Goal: Find specific page/section: Find specific page/section

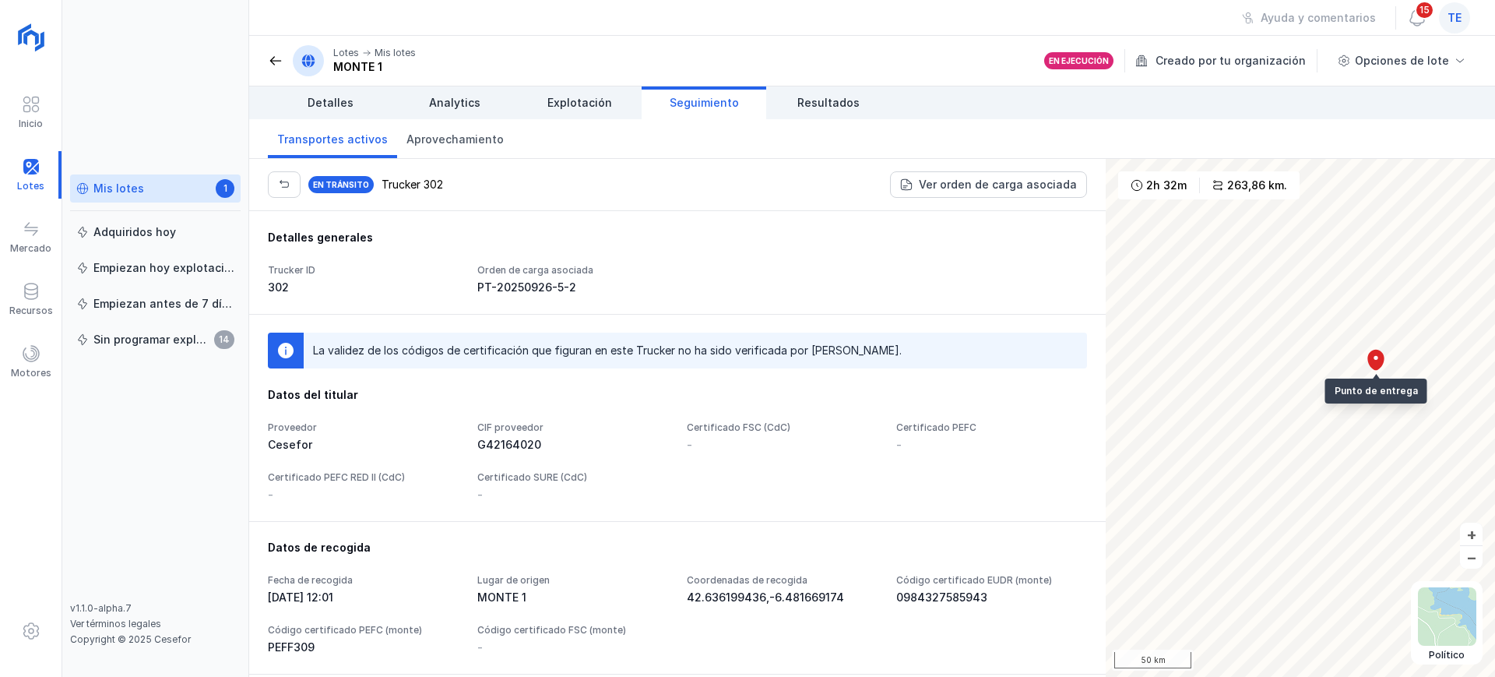
scroll to position [1265, 0]
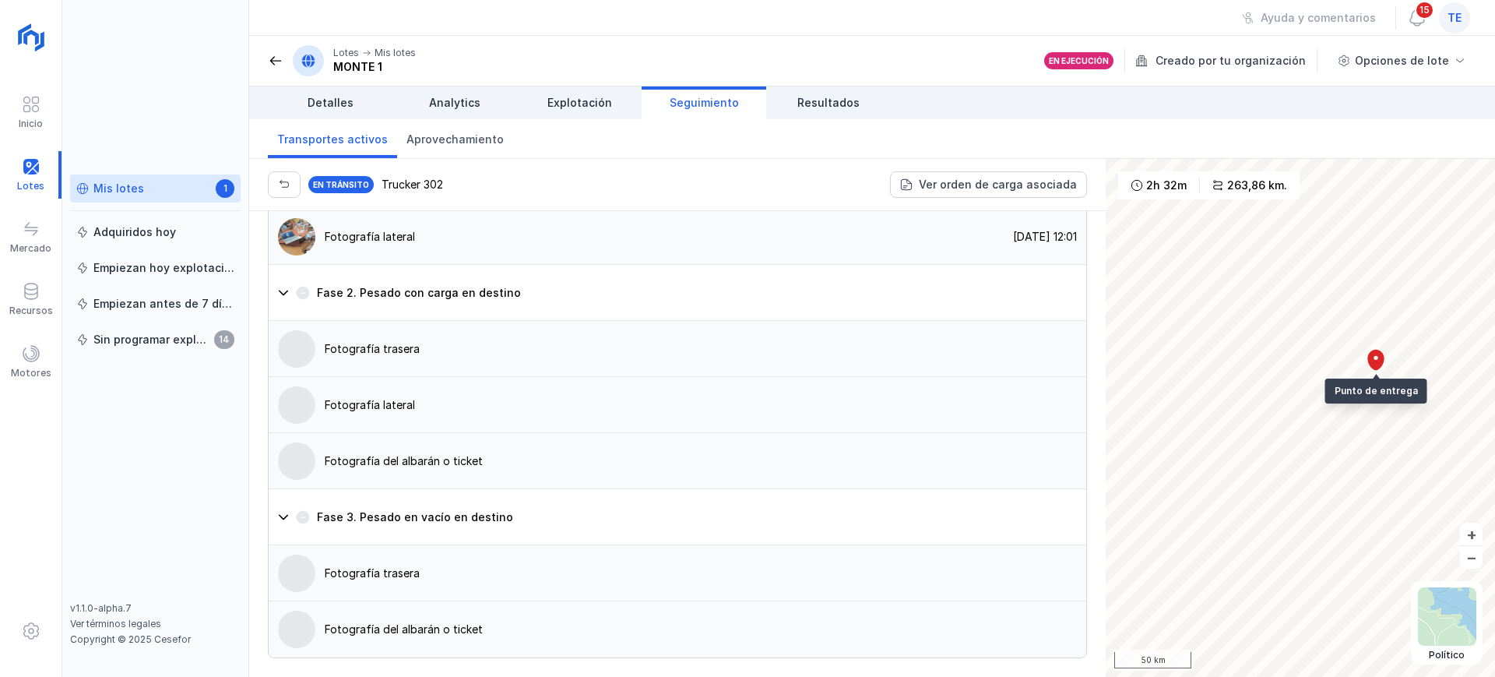
click at [705, 96] on span "Seguimiento" at bounding box center [704, 103] width 69 height 16
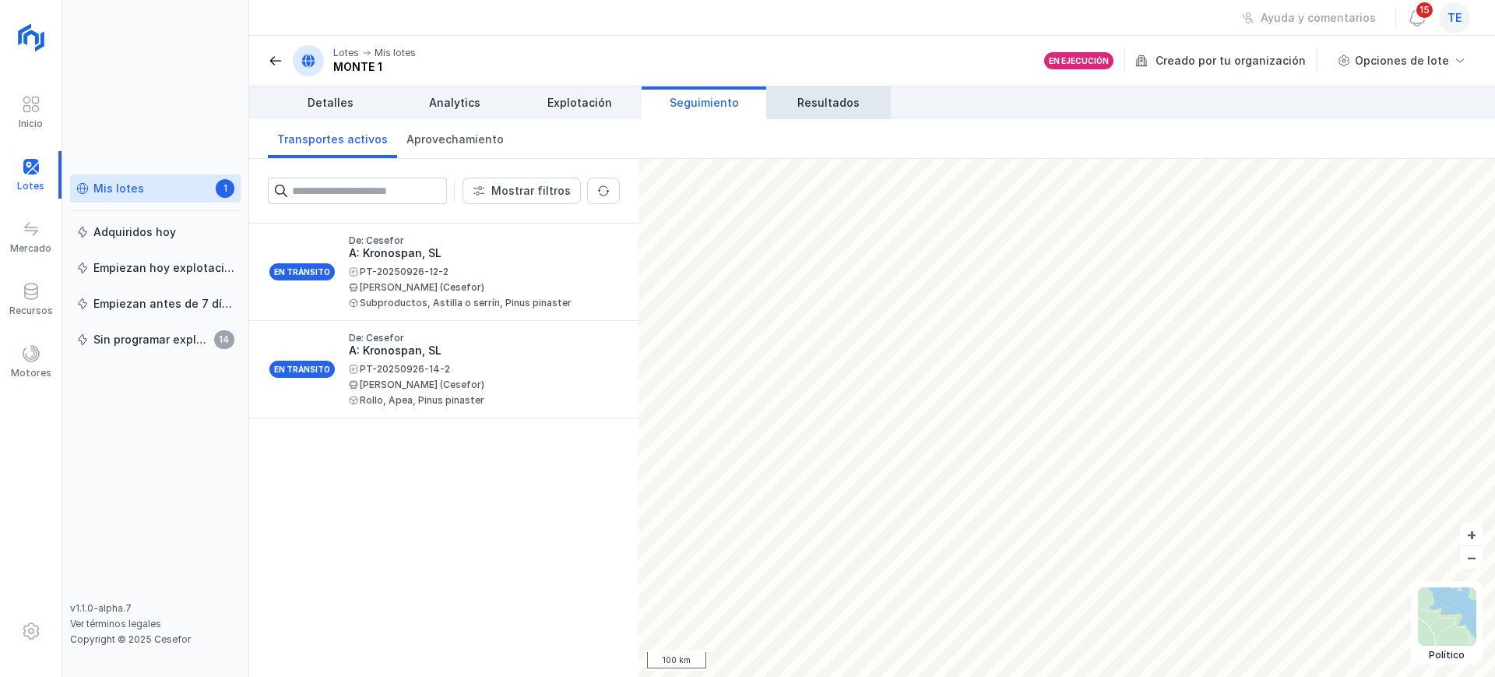
click at [837, 103] on span "Resultados" at bounding box center [828, 103] width 62 height 16
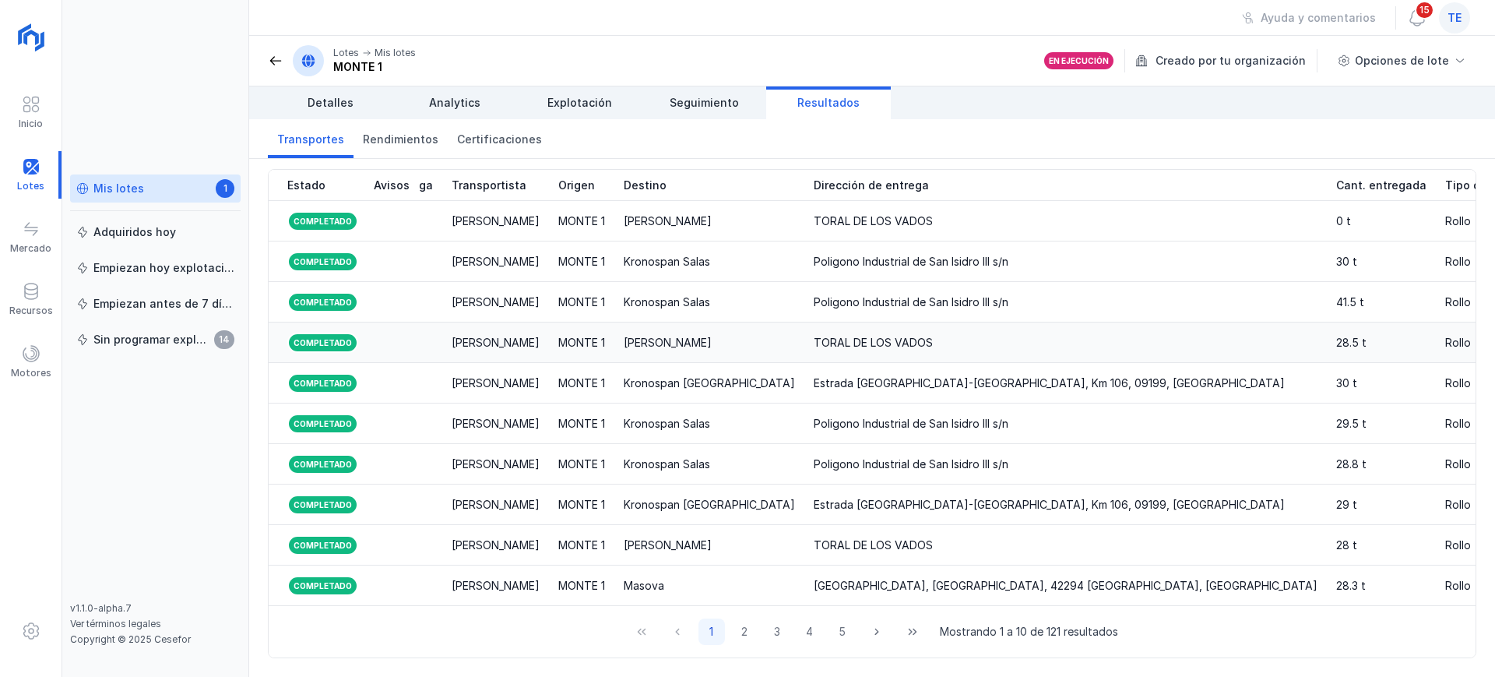
scroll to position [0, 1626]
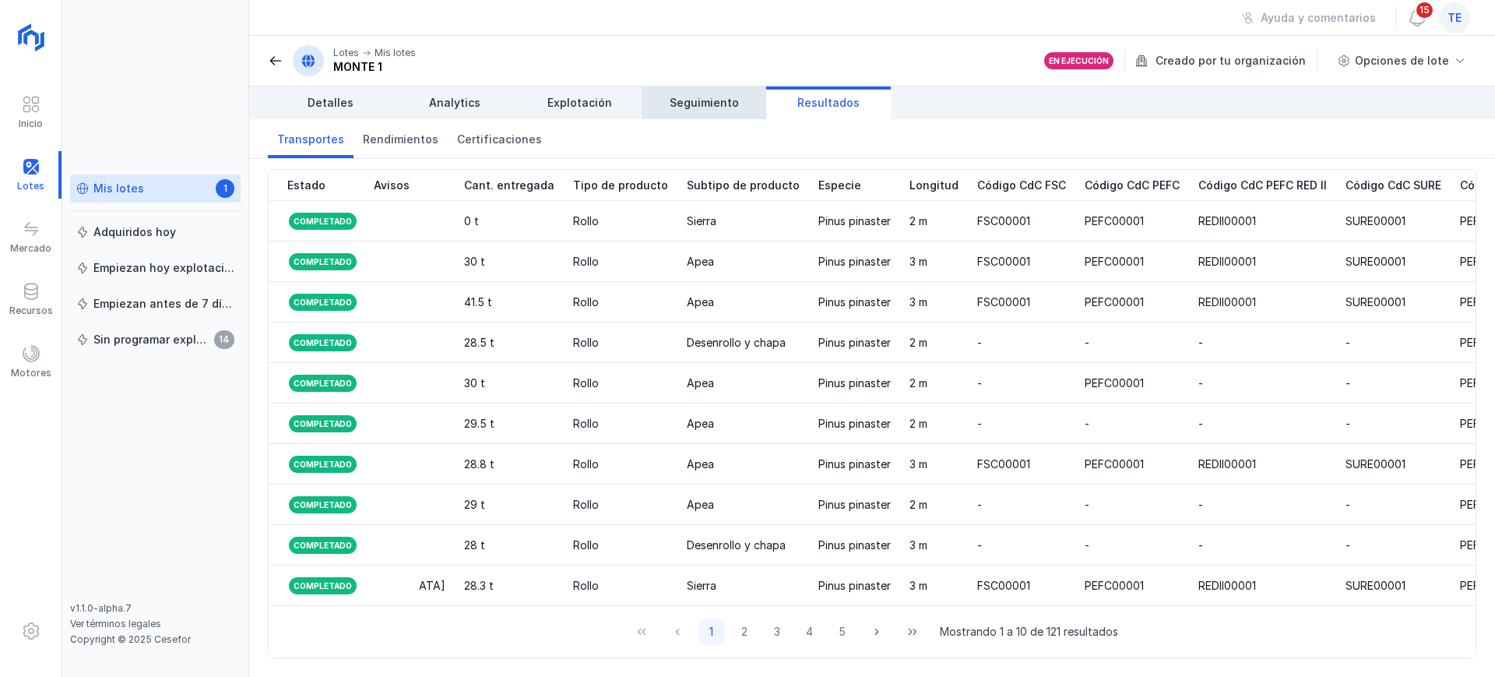
click at [698, 103] on span "Seguimiento" at bounding box center [704, 103] width 69 height 16
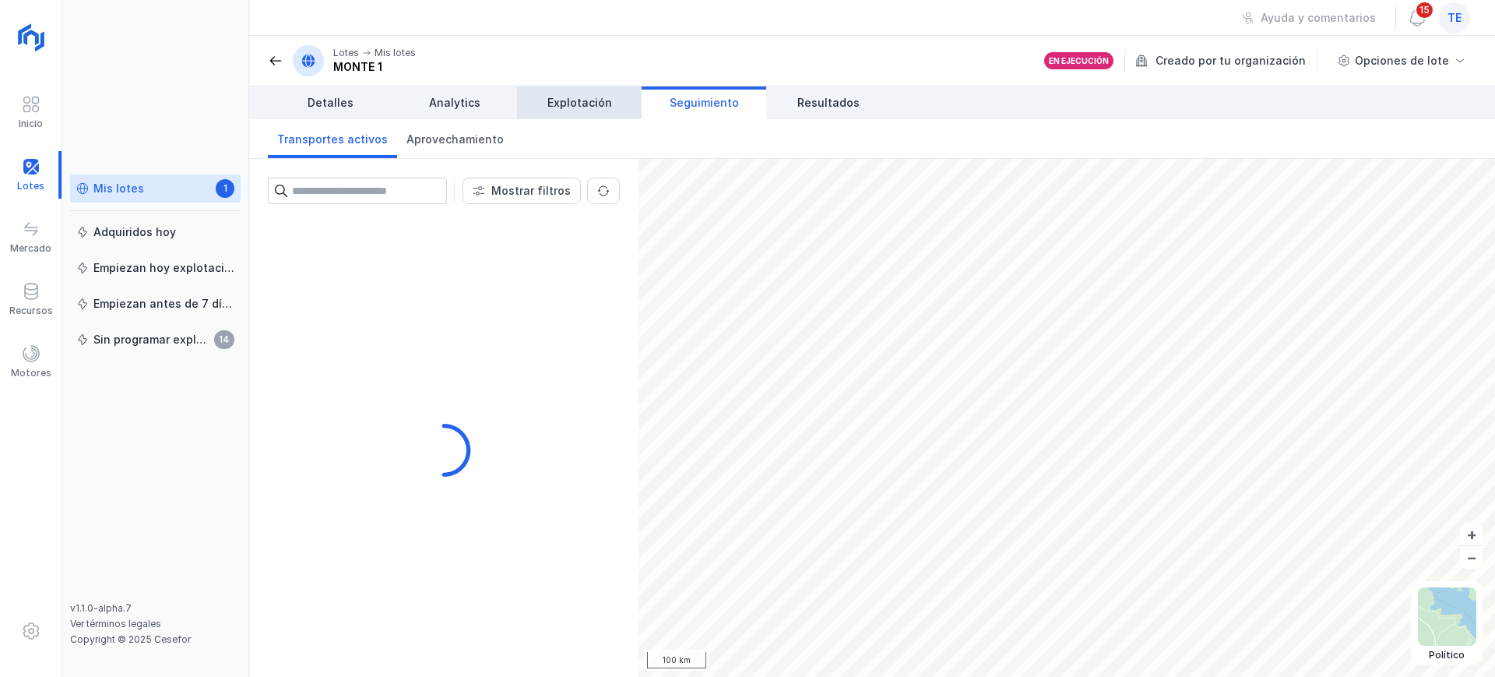
click at [568, 115] on link "Explotación" at bounding box center [579, 102] width 125 height 33
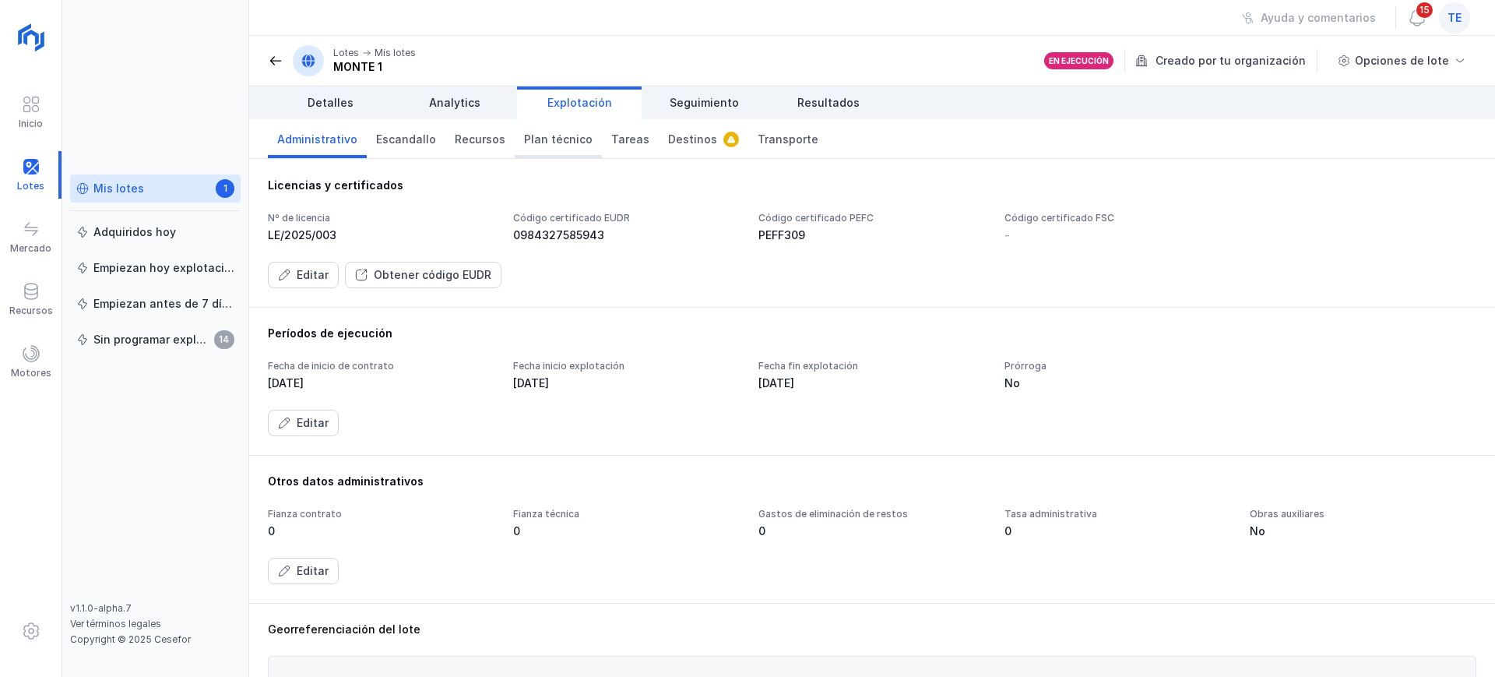
click at [563, 140] on span "Plan técnico" at bounding box center [558, 140] width 69 height 16
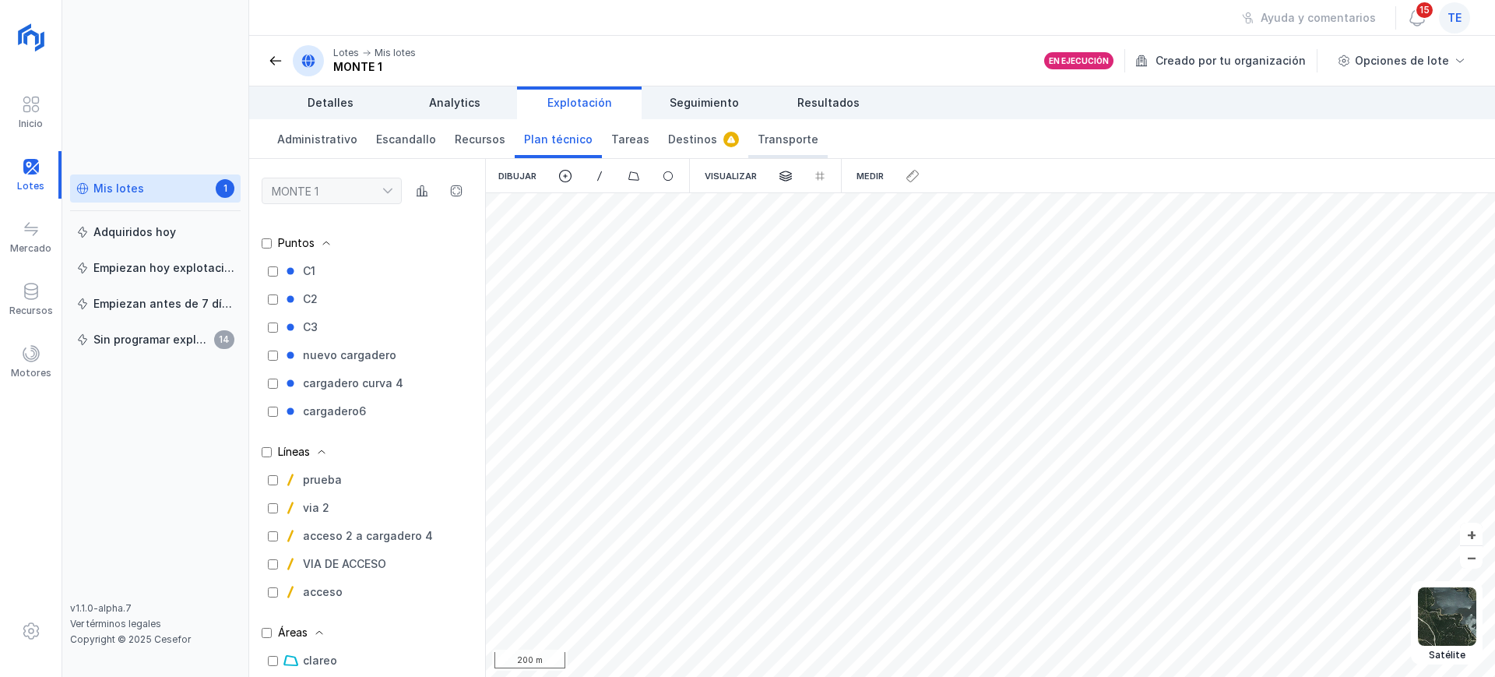
click at [780, 136] on span "Transporte" at bounding box center [788, 140] width 61 height 16
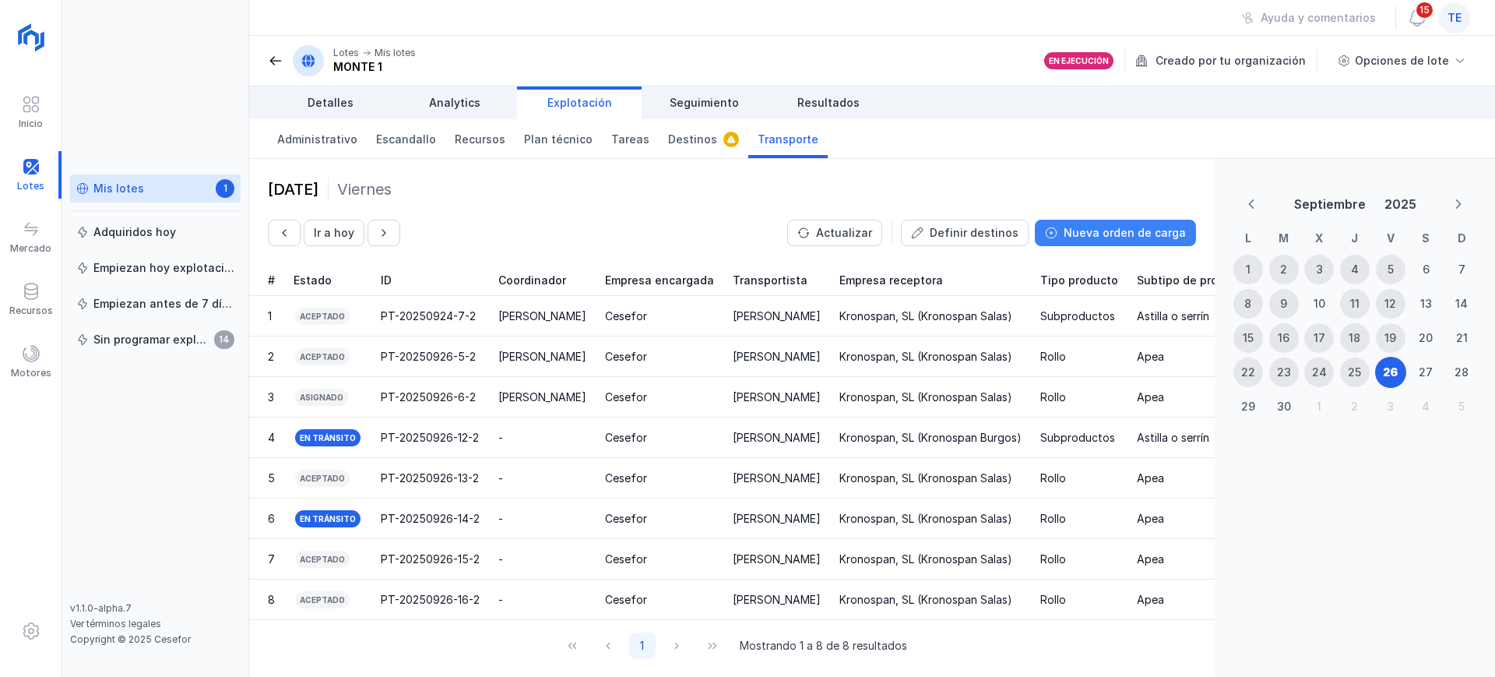
click at [1064, 235] on div "Nueva orden de carga" at bounding box center [1124, 233] width 122 height 16
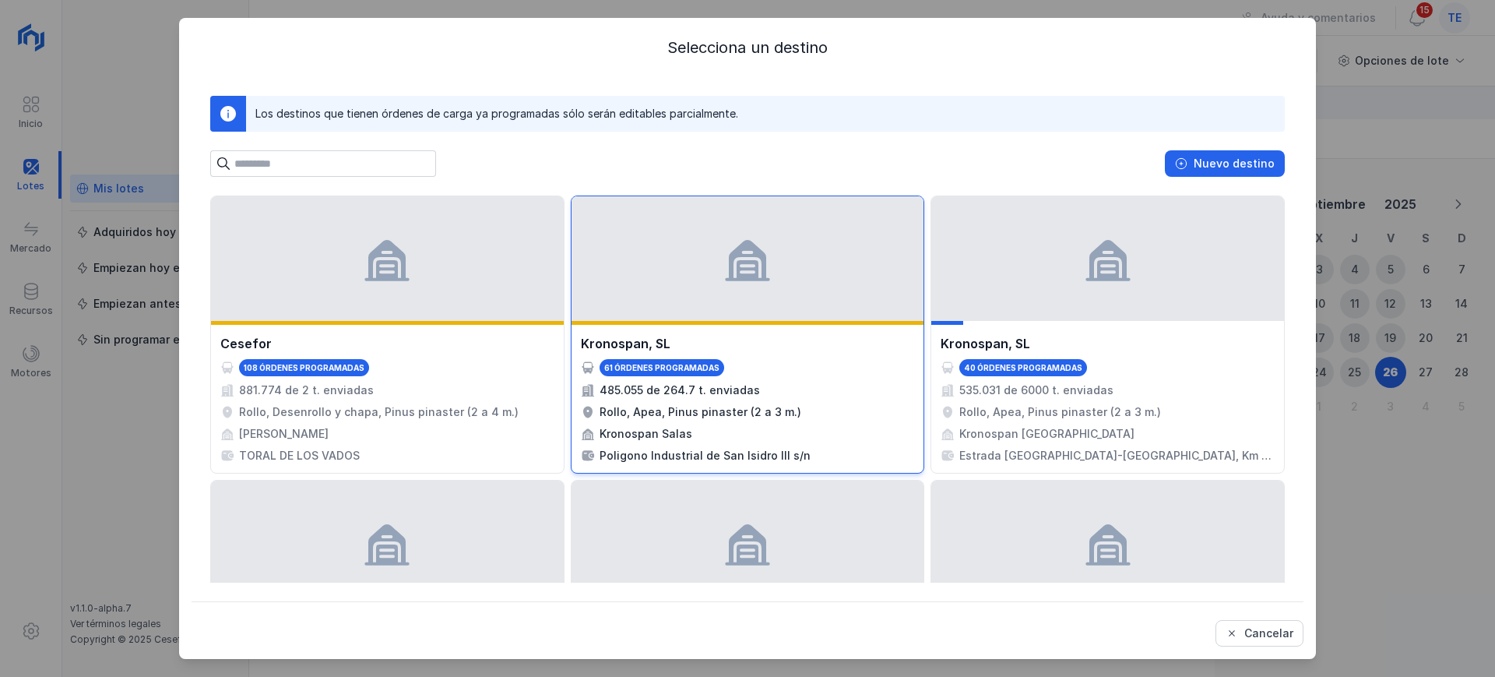
click at [770, 252] on div at bounding box center [747, 258] width 353 height 125
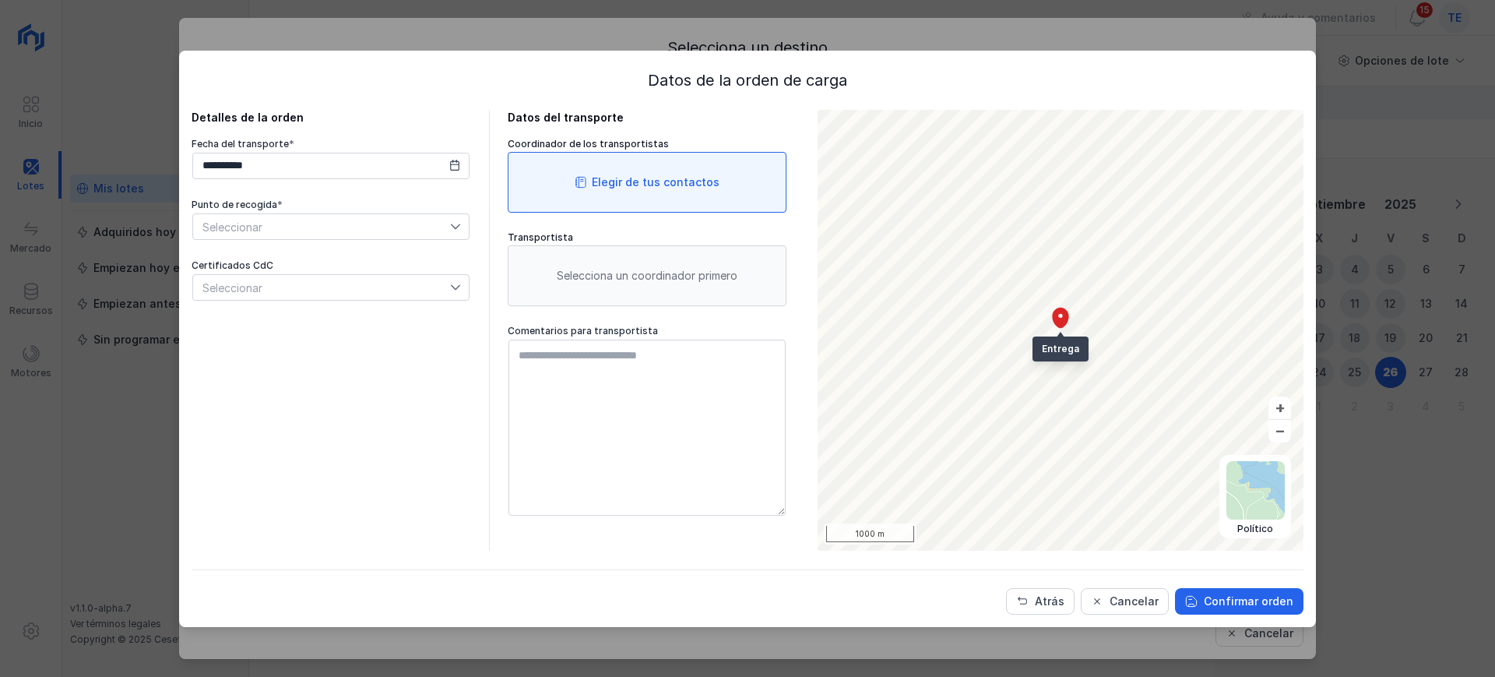
click at [642, 155] on div "Elegir de tus contactos" at bounding box center [647, 182] width 279 height 61
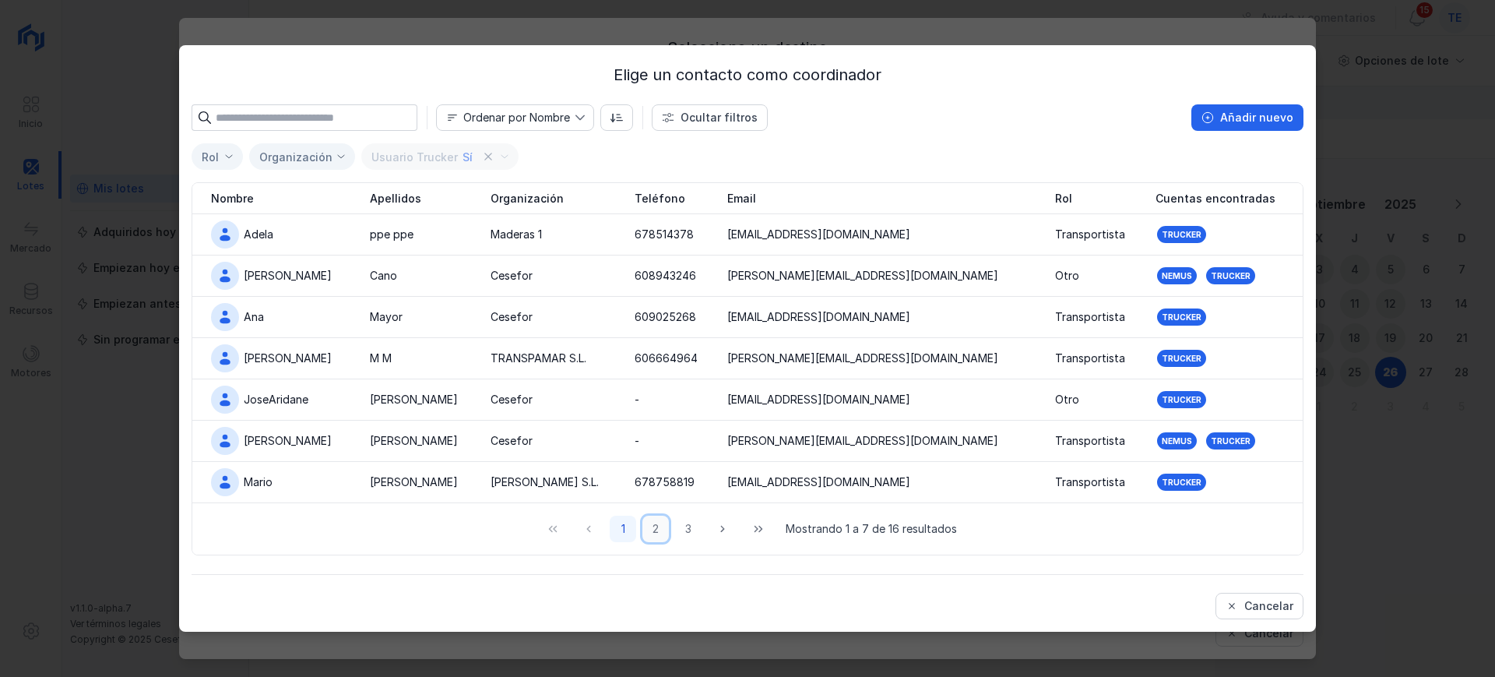
click at [664, 529] on button "2" at bounding box center [655, 528] width 26 height 26
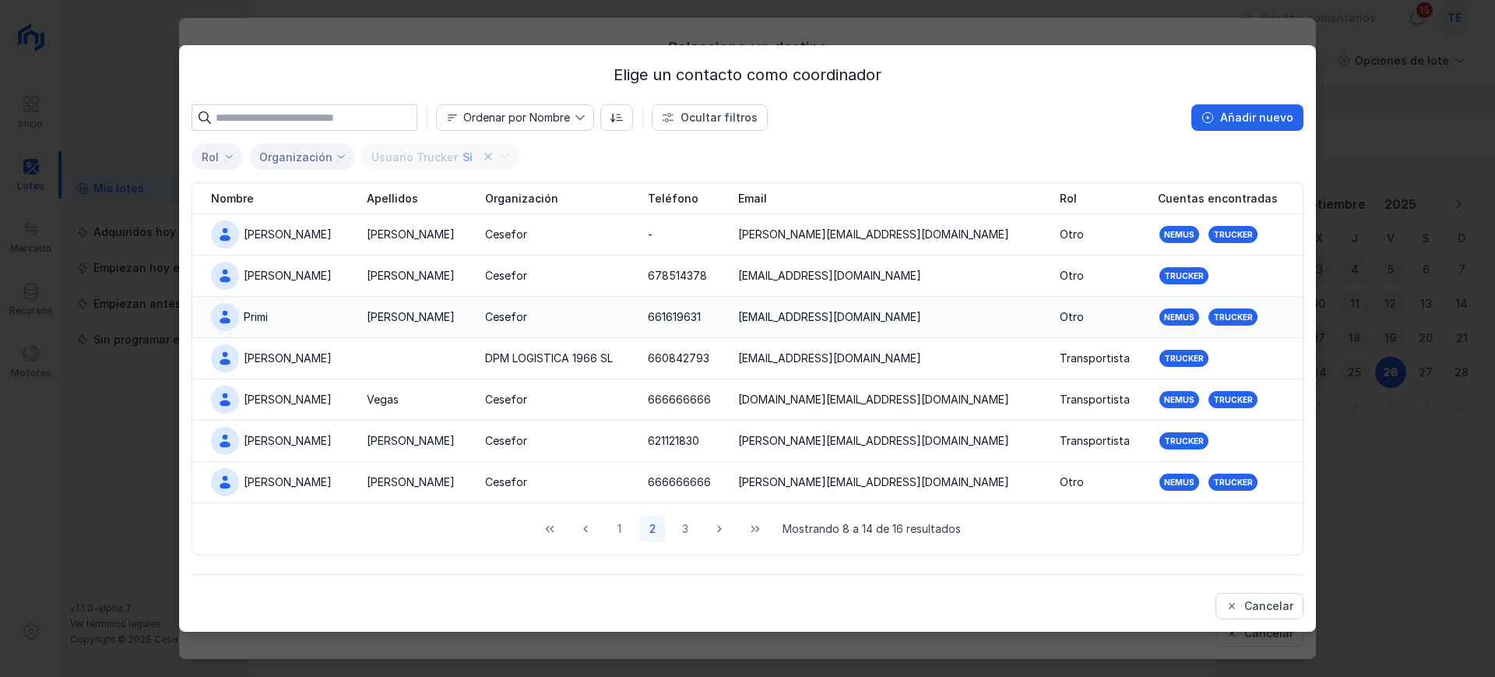
click at [481, 325] on td "Cesefor" at bounding box center [557, 317] width 163 height 41
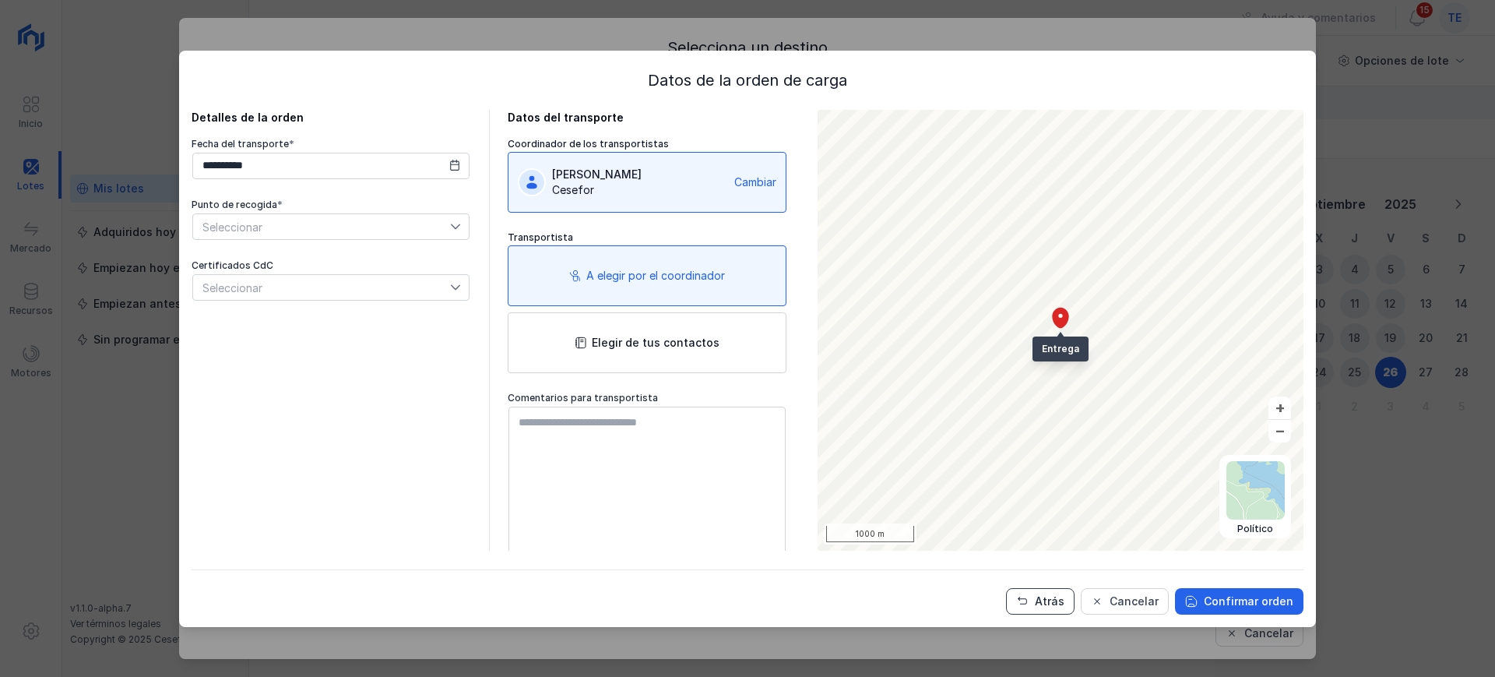
click at [1028, 605] on span "Atrás" at bounding box center [1022, 601] width 12 height 12
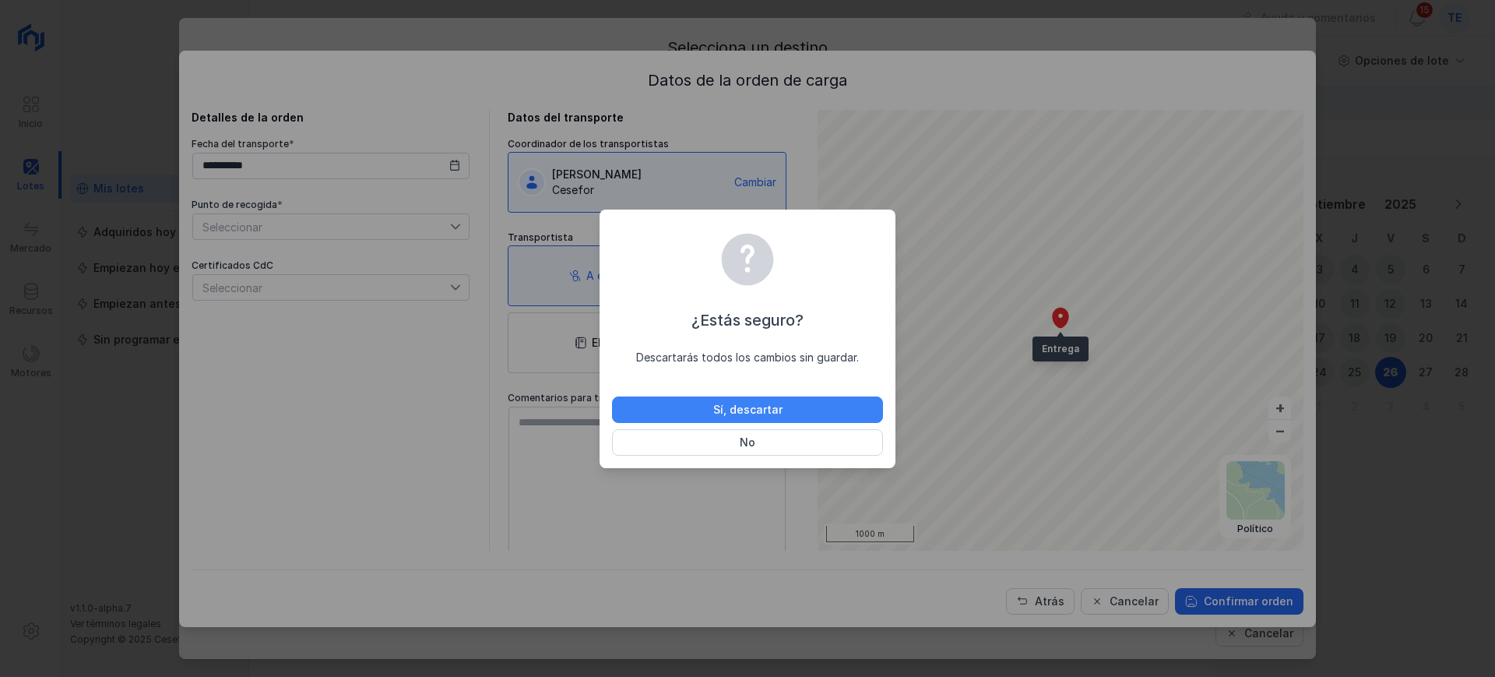
click at [803, 413] on button "Sí, descartar" at bounding box center [747, 409] width 271 height 26
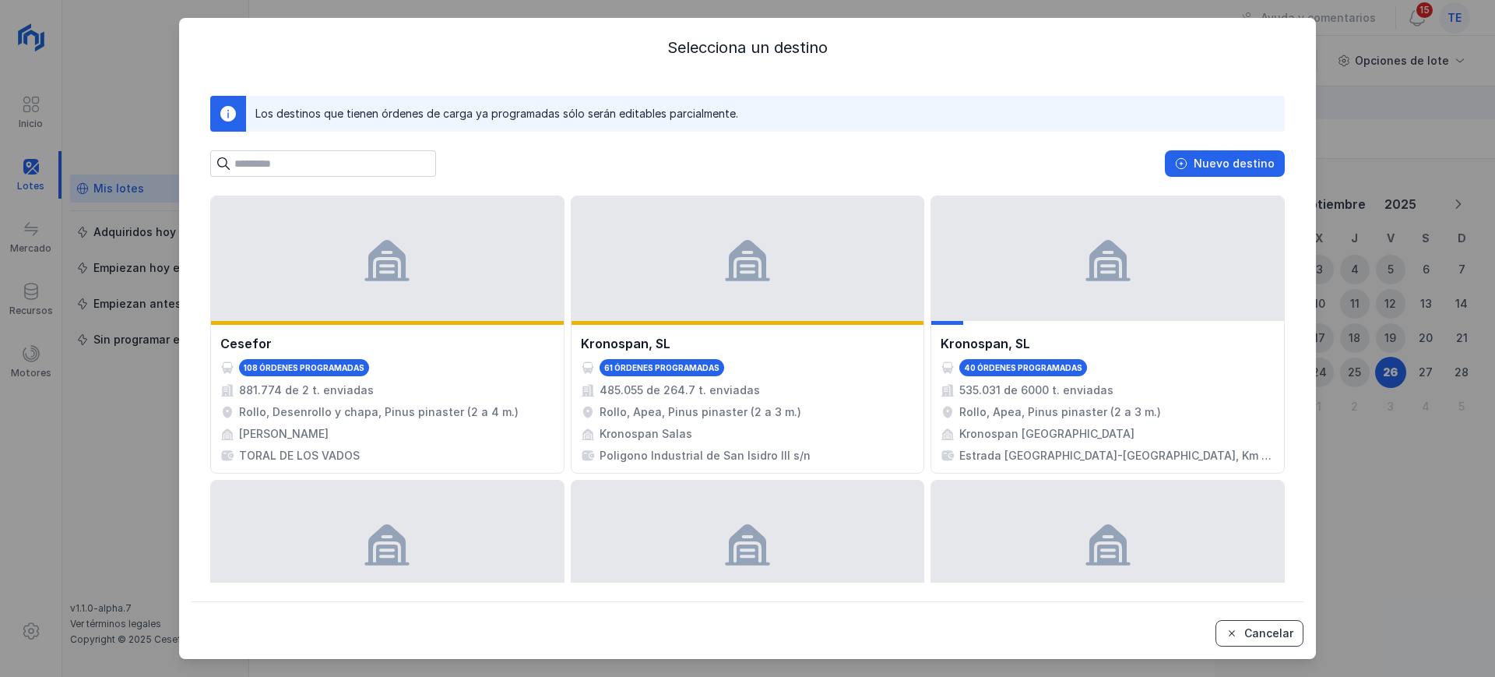
click at [1254, 620] on button "Cancelar" at bounding box center [1259, 633] width 88 height 26
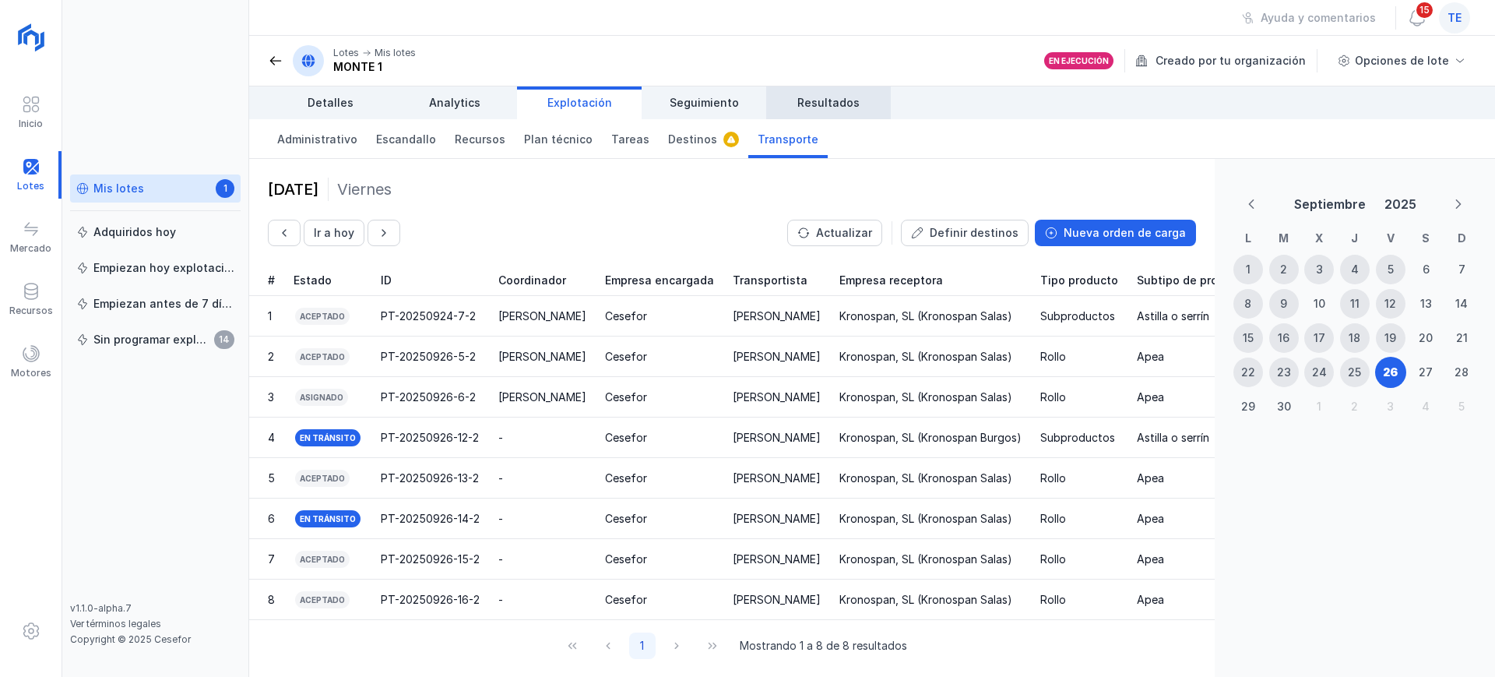
click at [810, 102] on span "Resultados" at bounding box center [828, 103] width 62 height 16
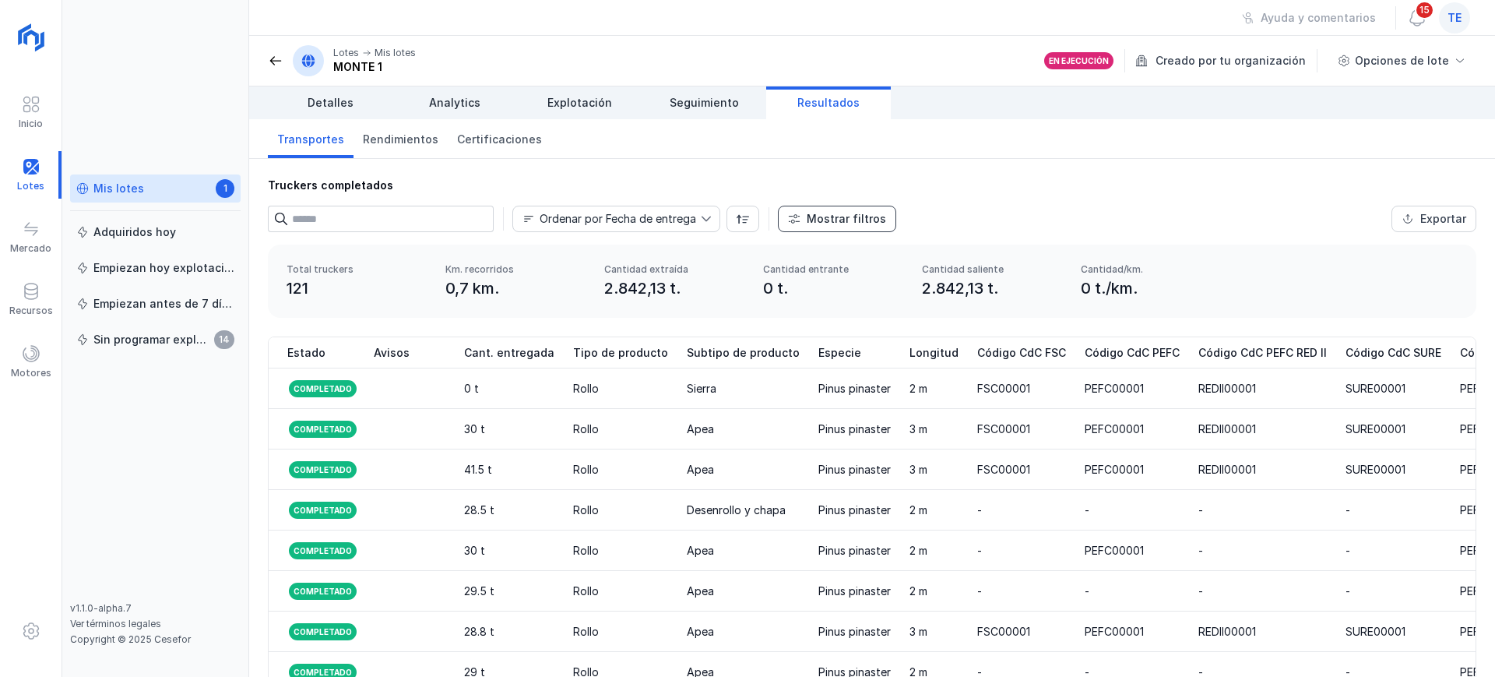
click at [828, 221] on div "Mostrar filtros" at bounding box center [846, 219] width 79 height 16
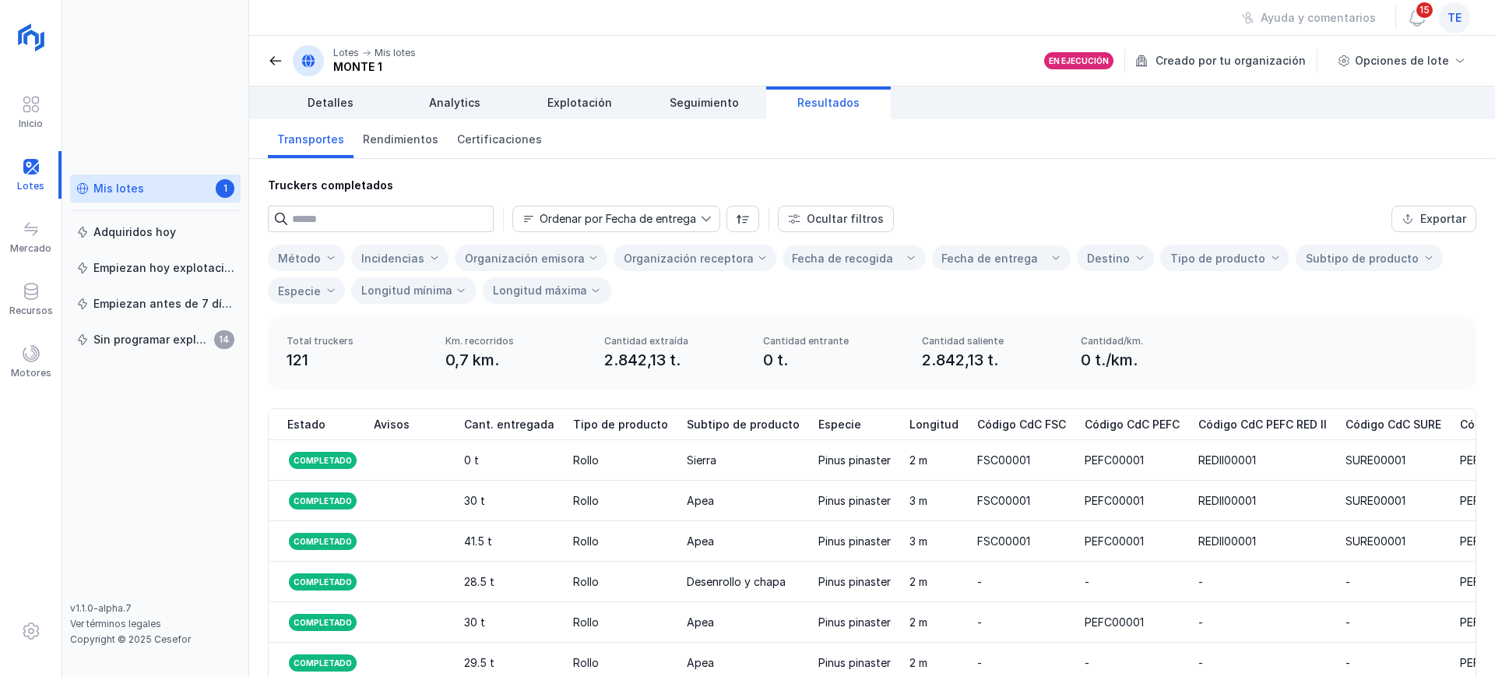
click at [385, 213] on input "text" at bounding box center [393, 219] width 202 height 26
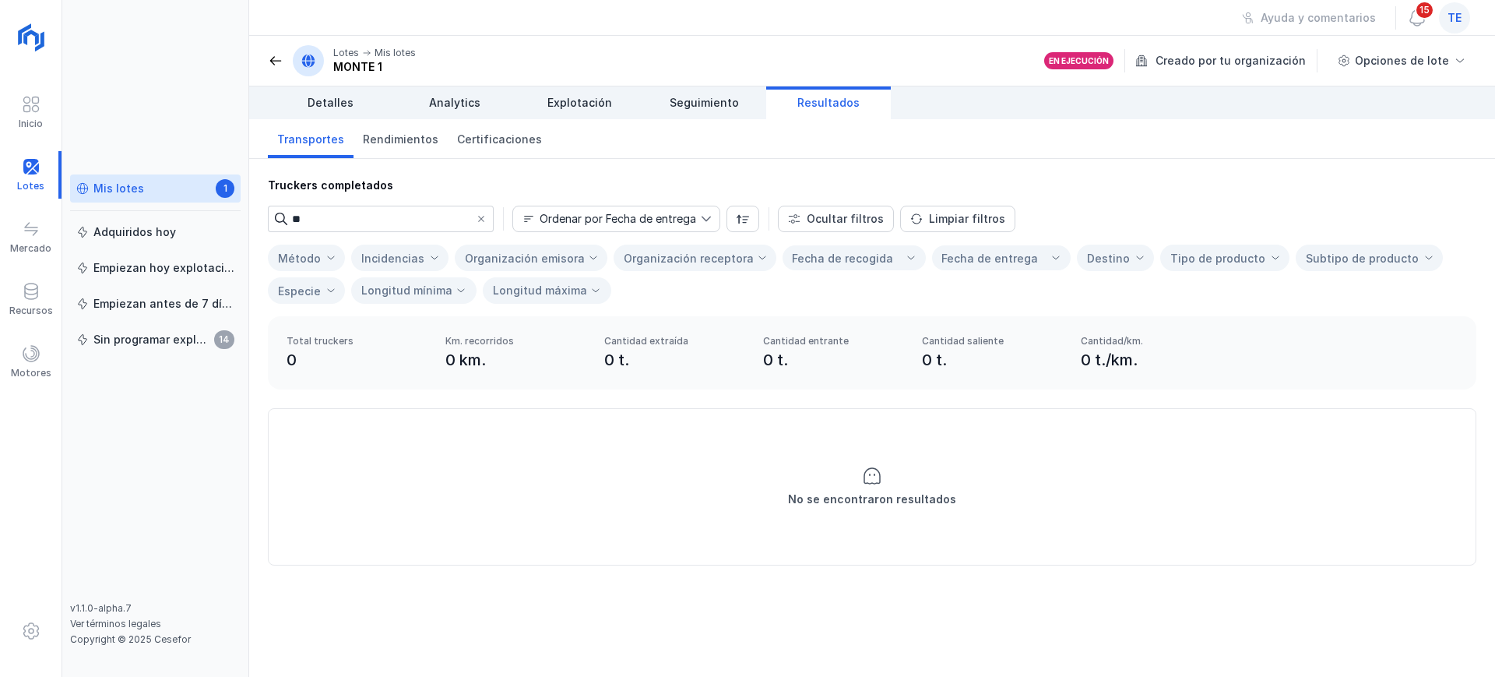
type input "*"
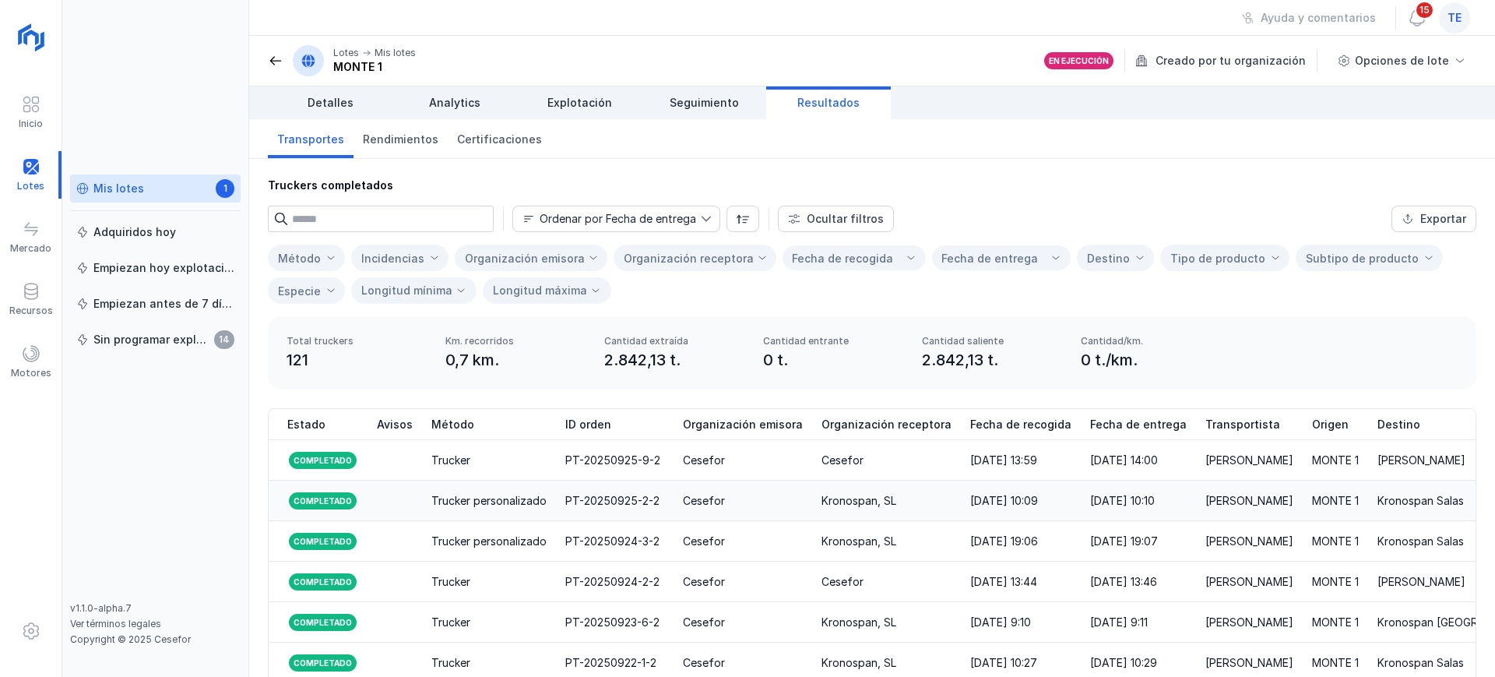
scroll to position [0, 47]
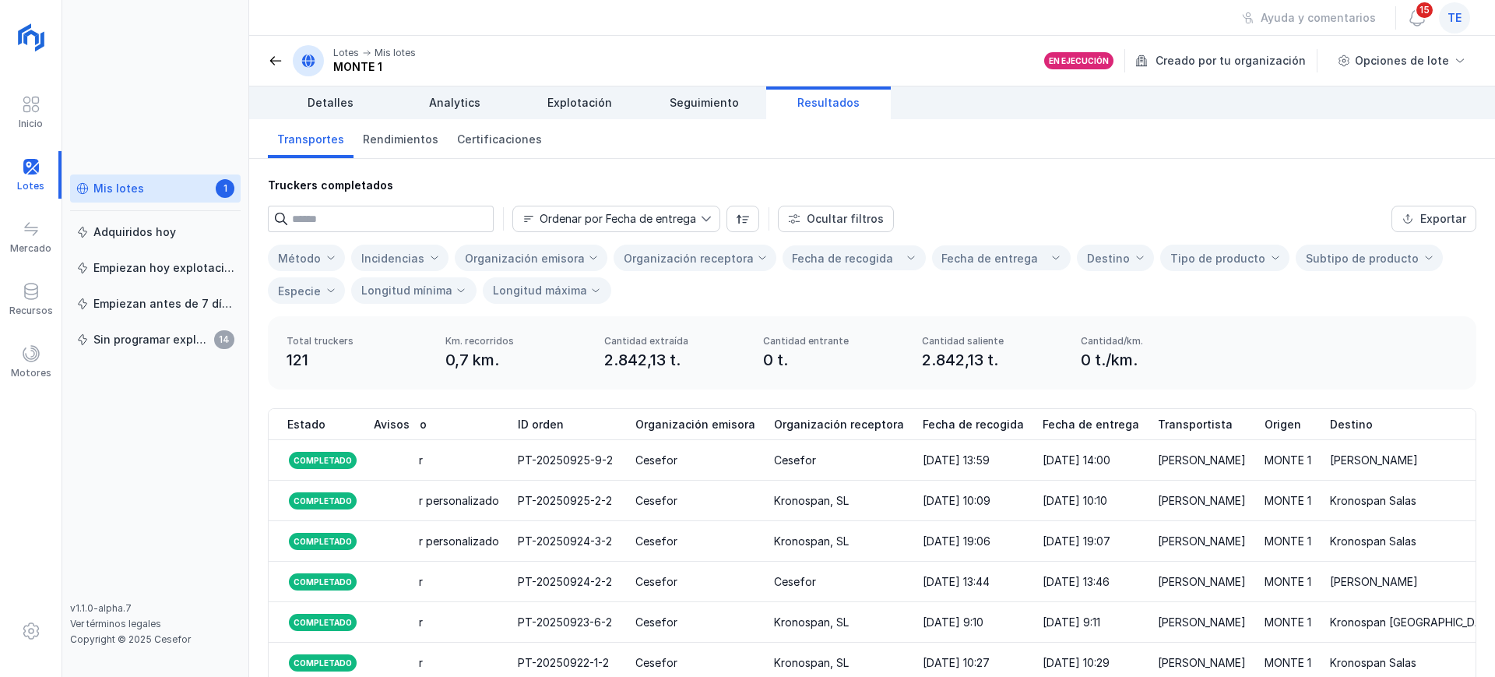
click at [719, 258] on div "Organización receptora" at bounding box center [689, 257] width 130 height 13
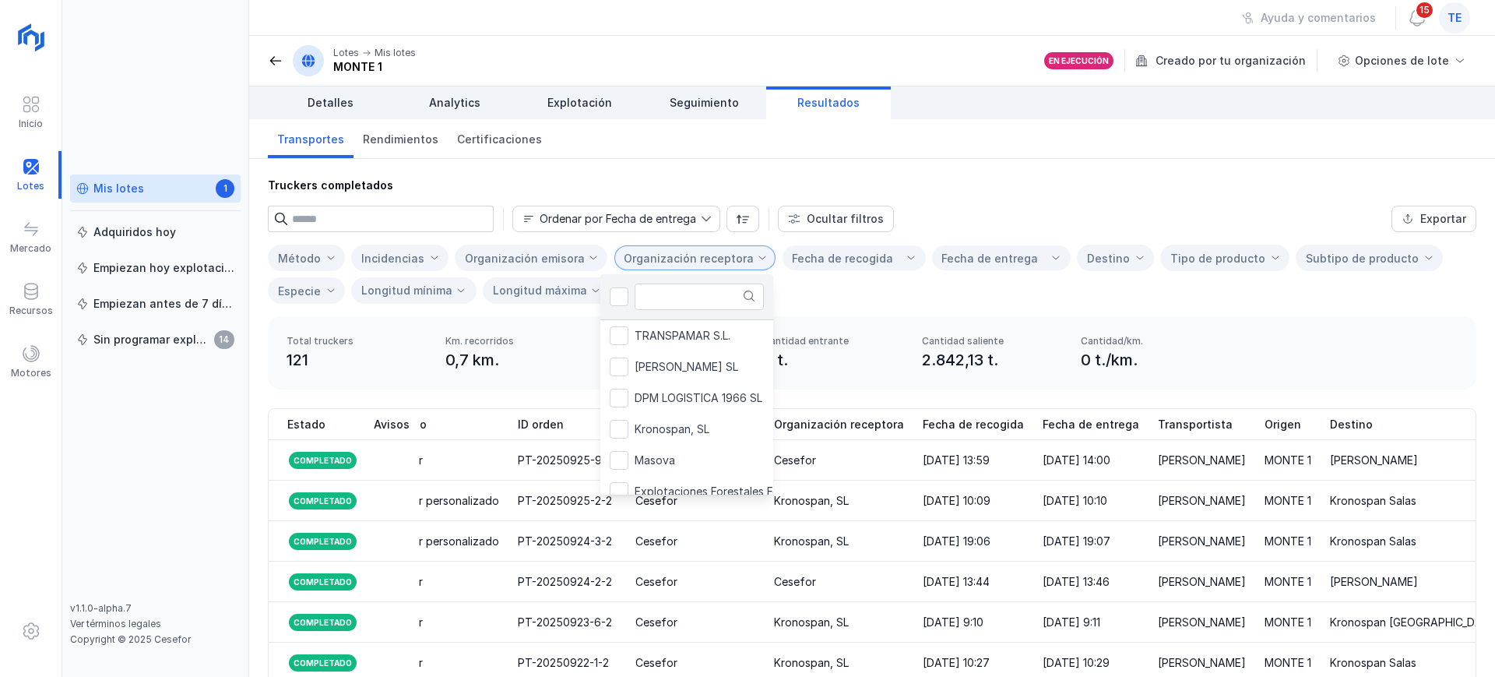
scroll to position [213, 0]
click at [675, 367] on span "Kronospan, SL" at bounding box center [672, 372] width 75 height 11
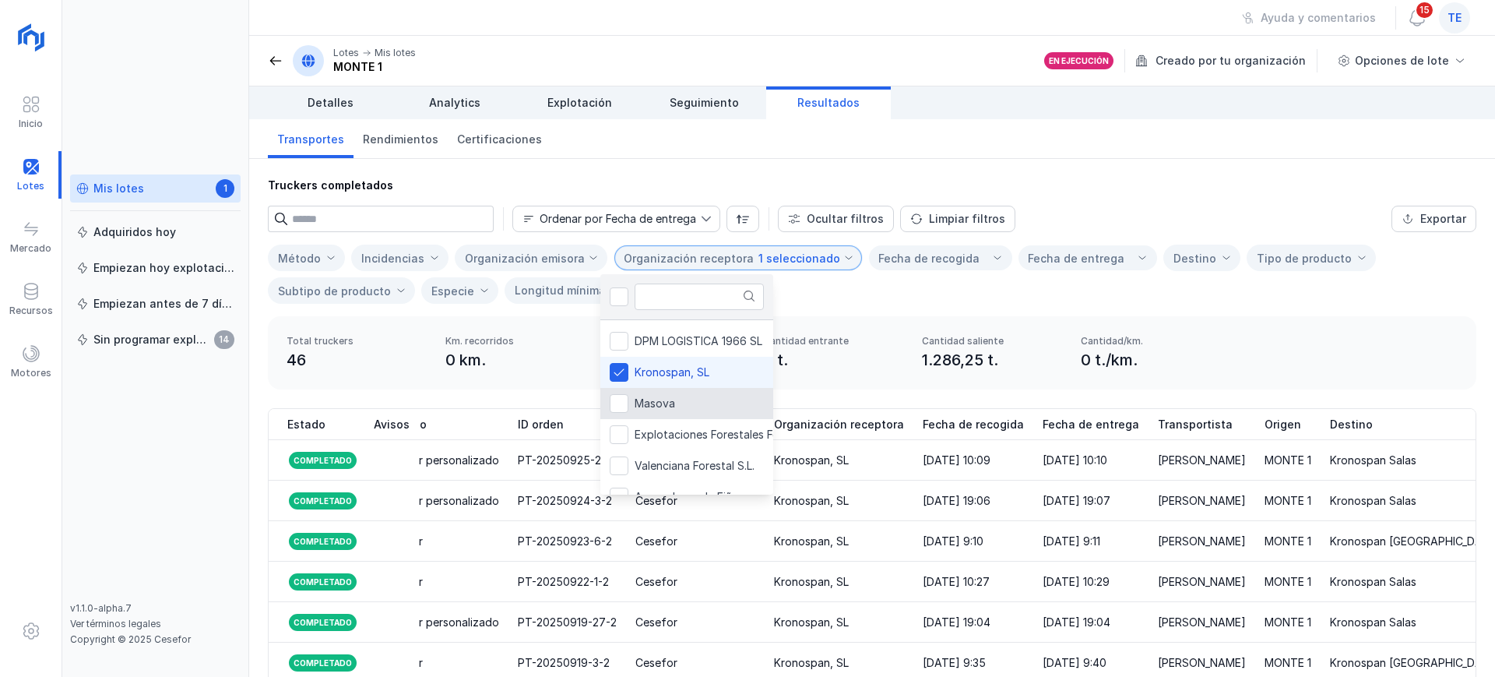
click at [1179, 301] on div "Método Incidencias Organización emisora Organización receptora 1 seleccionado F…" at bounding box center [872, 273] width 1208 height 59
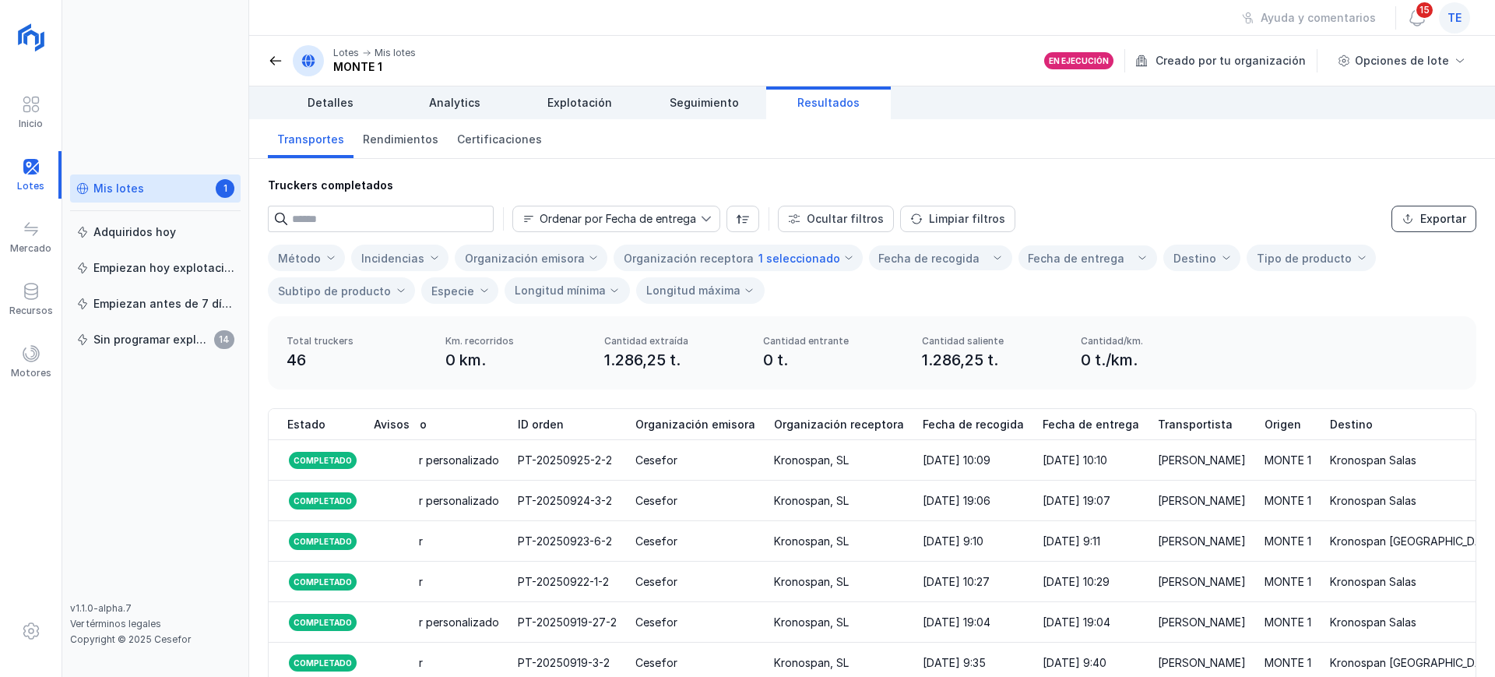
click at [1420, 223] on div "Exportar" at bounding box center [1443, 219] width 46 height 16
click at [1274, 336] on div "Total truckers 46 Km. recorridos 0 km. Cantidad extraída 1.286,25 t. Cantidad e…" at bounding box center [872, 352] width 1208 height 73
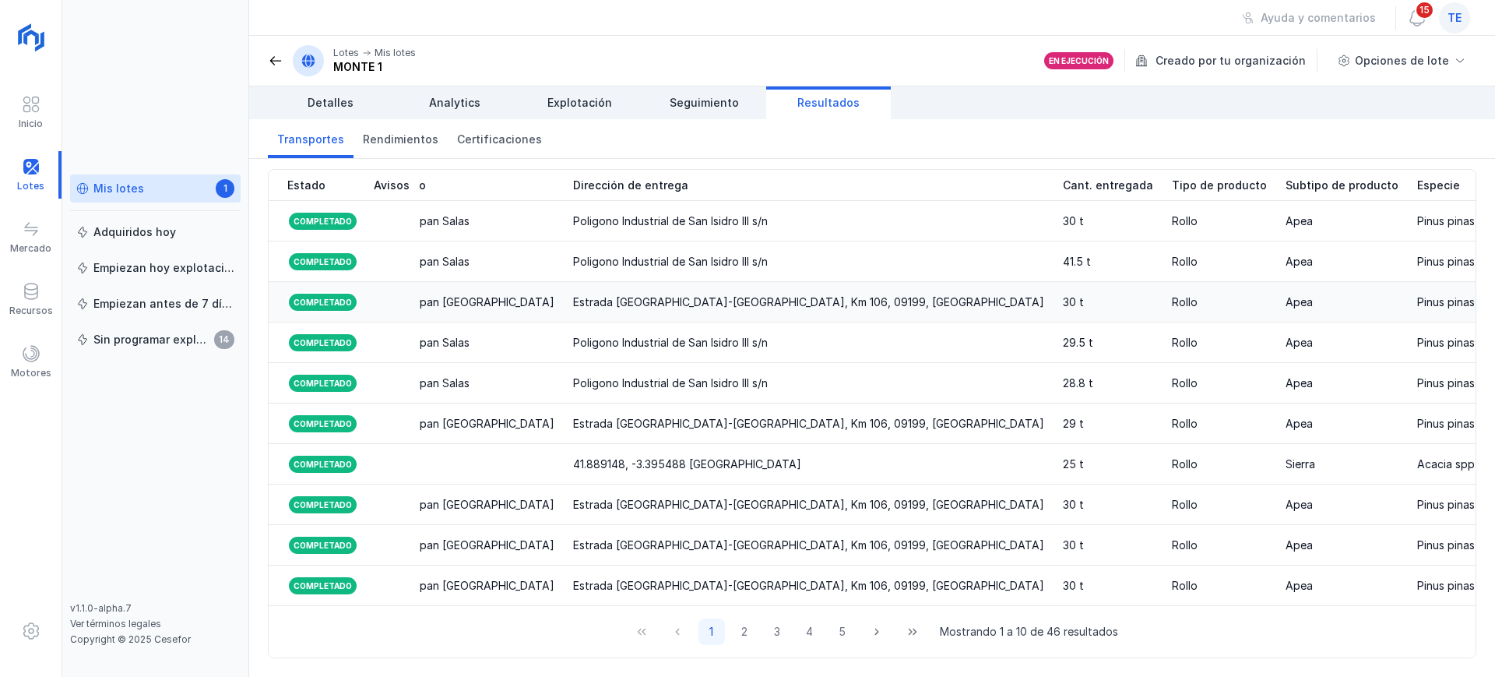
scroll to position [0, 988]
click at [33, 165] on div at bounding box center [31, 174] width 62 height 47
click at [114, 188] on div "Mis lotes" at bounding box center [118, 189] width 51 height 16
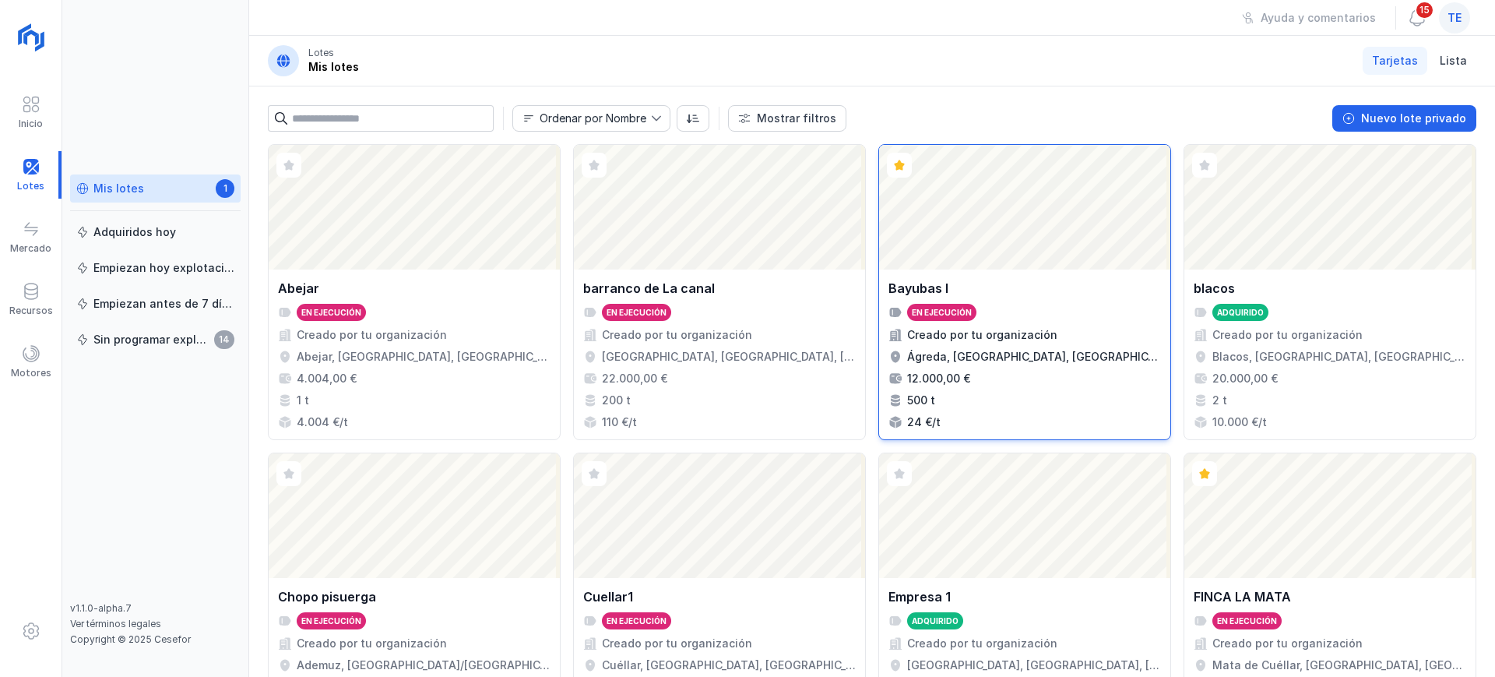
click at [1113, 286] on div "Bayubas I" at bounding box center [1024, 288] width 272 height 19
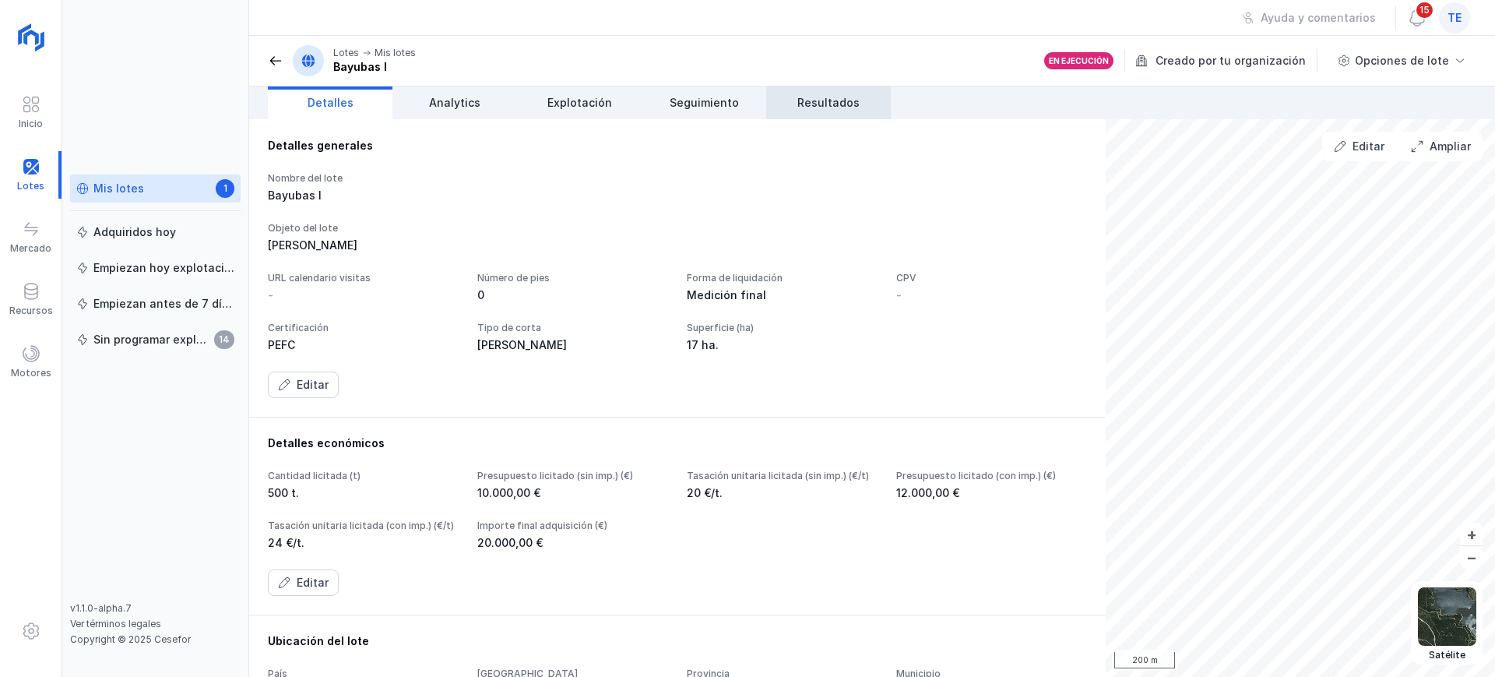
click at [821, 111] on link "Resultados" at bounding box center [828, 102] width 125 height 33
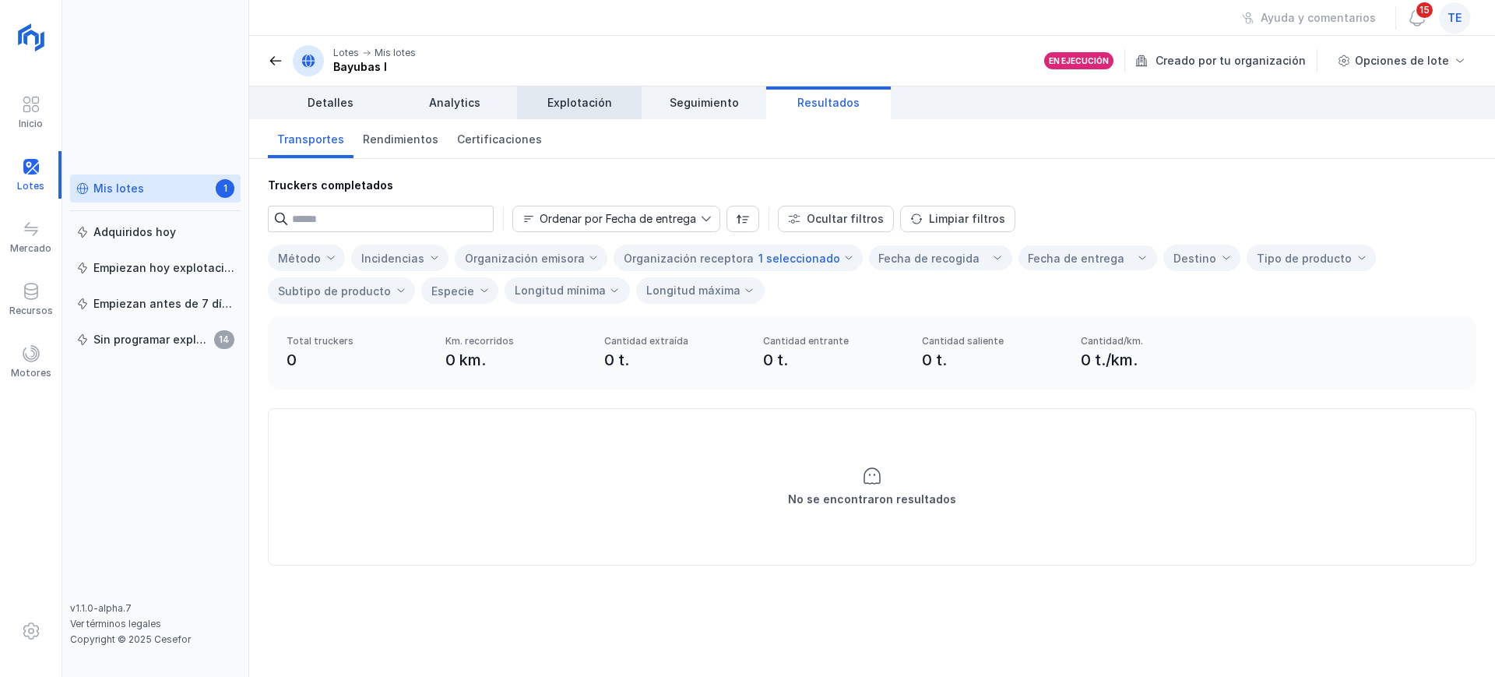
click at [577, 107] on span "Explotación" at bounding box center [579, 103] width 65 height 16
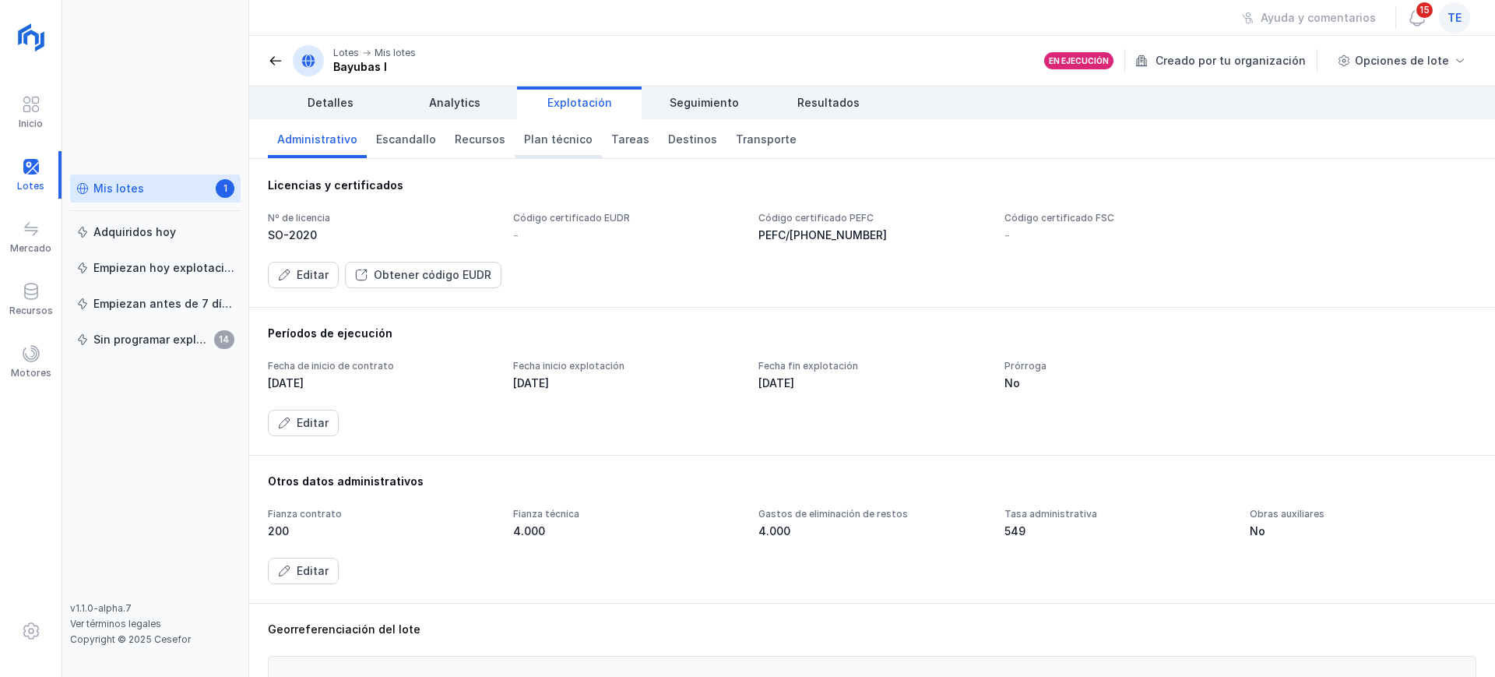
click at [554, 149] on link "Plan técnico" at bounding box center [558, 138] width 87 height 39
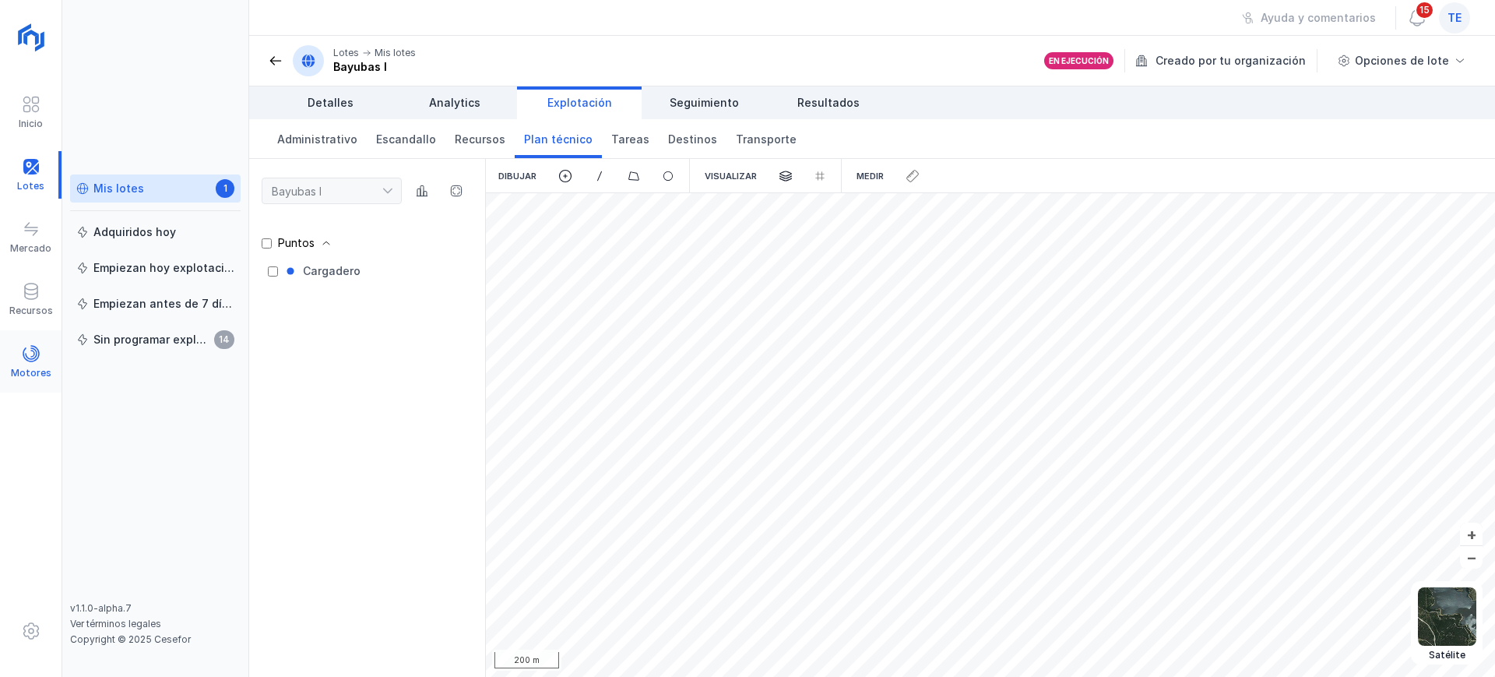
click at [37, 358] on span at bounding box center [31, 353] width 19 height 19
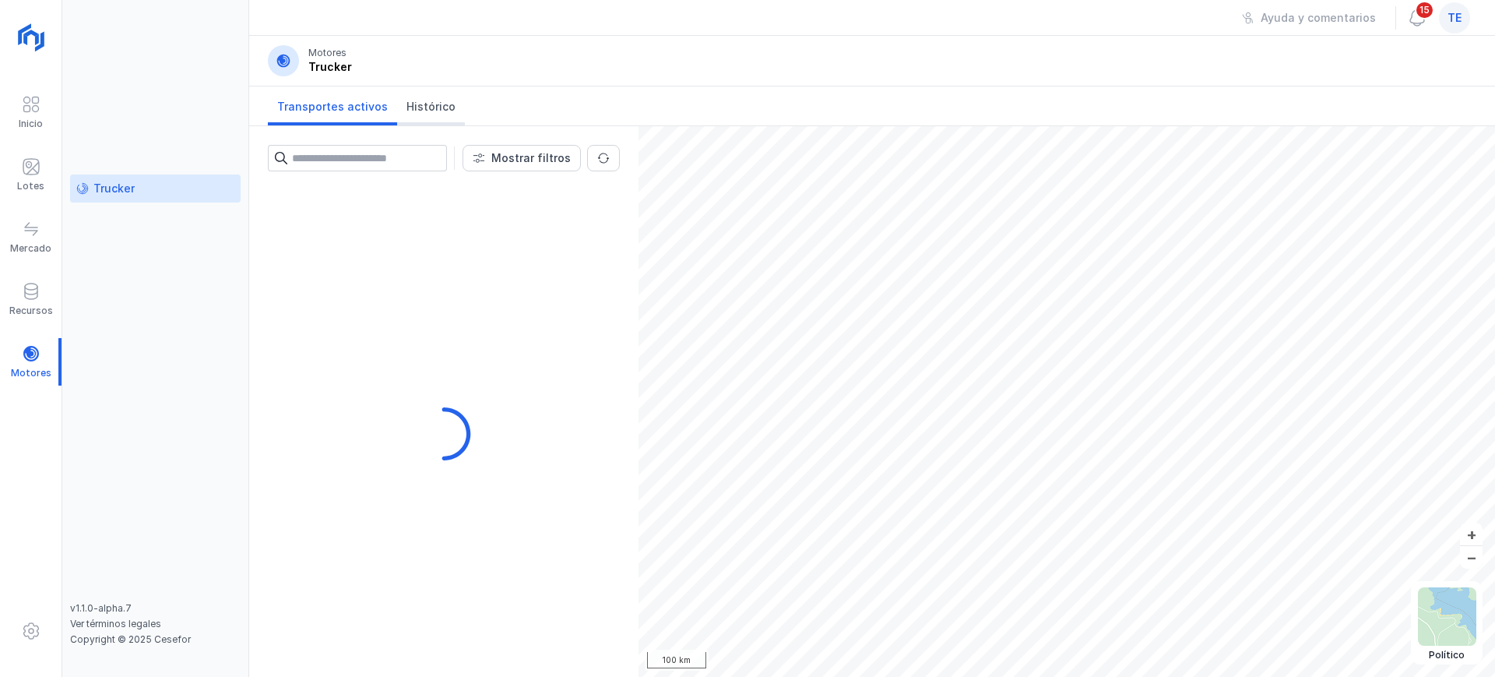
click at [425, 113] on span "Histórico" at bounding box center [430, 107] width 49 height 16
